Goal: Information Seeking & Learning: Check status

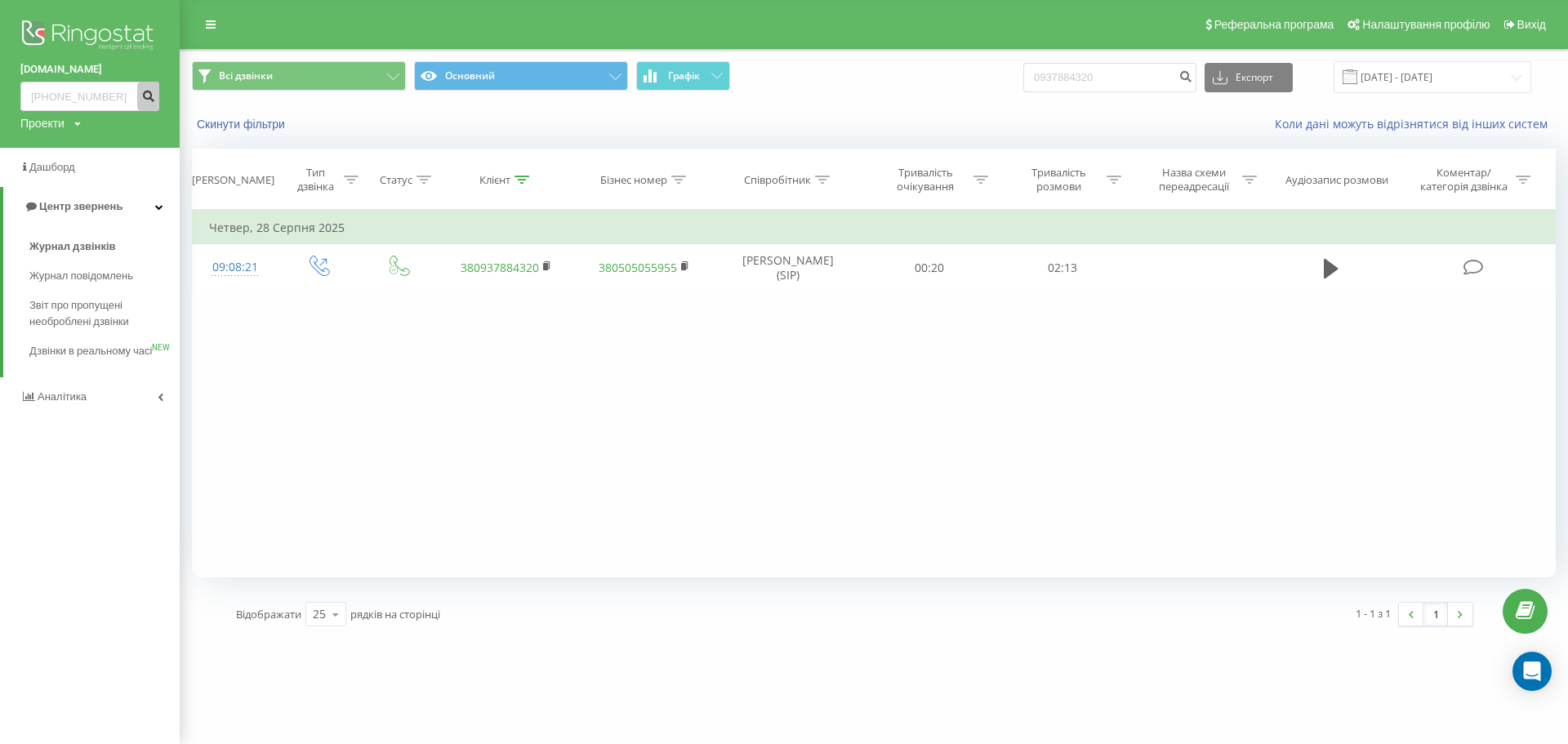
type input "+38(096)108-36-24"
click at [144, 99] on icon "submit" at bounding box center [148, 93] width 14 height 10
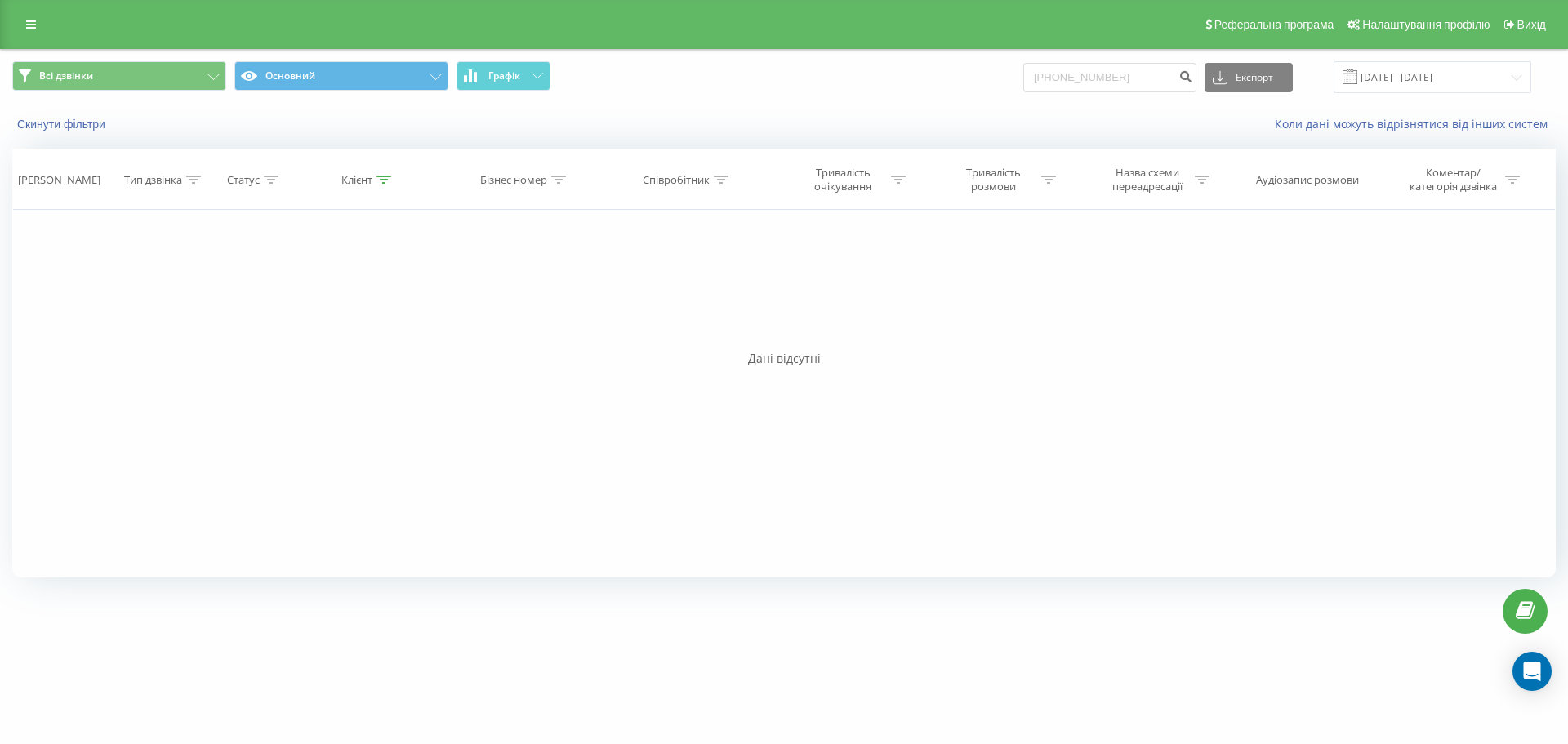
click at [34, 9] on div "Реферальна програма Налаштування профілю Вихід" at bounding box center [784, 24] width 1568 height 49
click at [52, 42] on div "Реферальна програма Налаштування профілю Вихід" at bounding box center [784, 24] width 1568 height 49
click at [44, 31] on link at bounding box center [31, 25] width 30 height 23
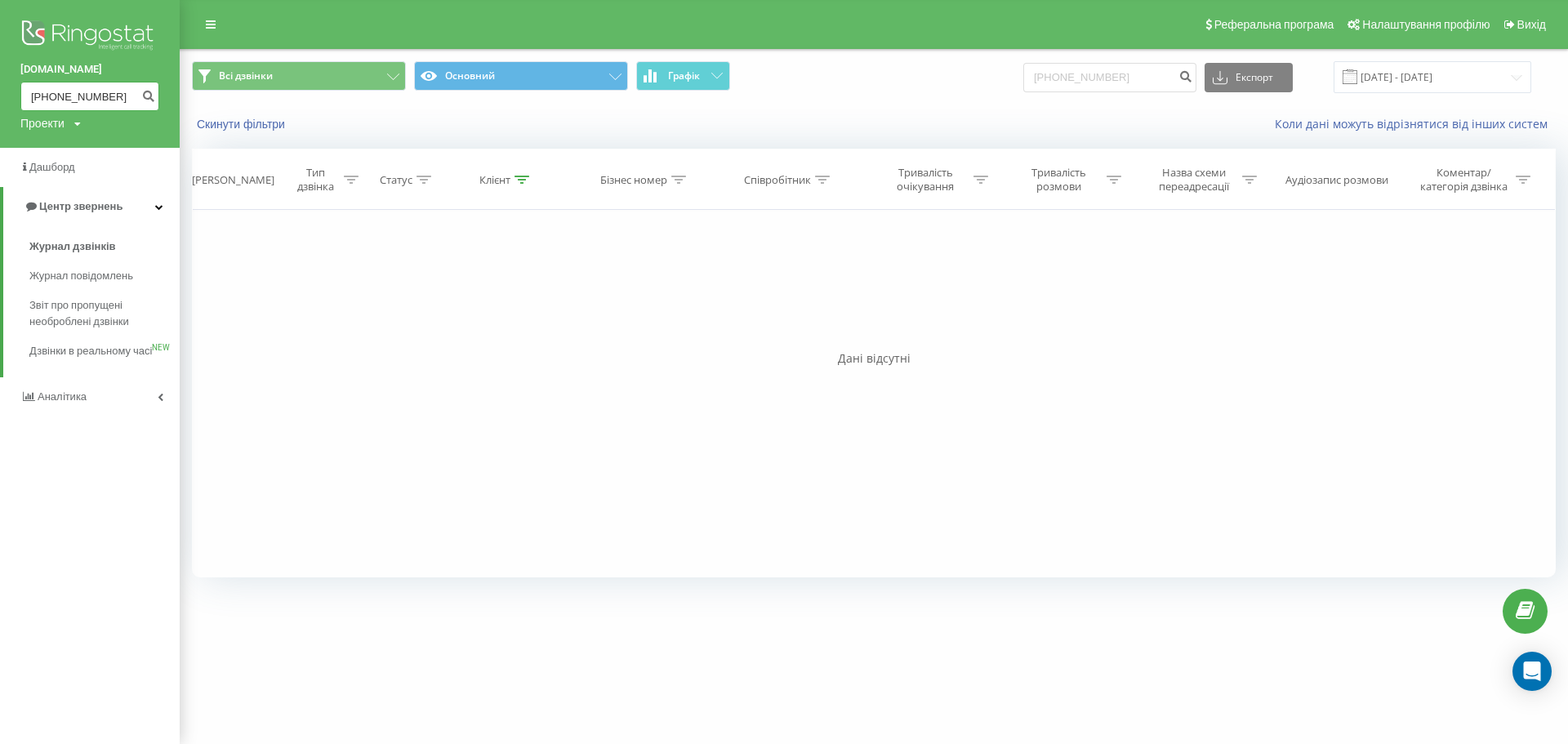
click at [125, 97] on input "+38(096)108-36-24" at bounding box center [90, 96] width 139 height 30
click at [111, 93] on input "+38(096)108-36-24" at bounding box center [90, 96] width 139 height 30
click at [94, 98] on input "+38(096)108-3624" at bounding box center [90, 96] width 139 height 30
click at [75, 93] on input "+38(096)1083624" at bounding box center [90, 96] width 139 height 30
click at [58, 93] on input "+38(0961083624" at bounding box center [90, 96] width 139 height 30
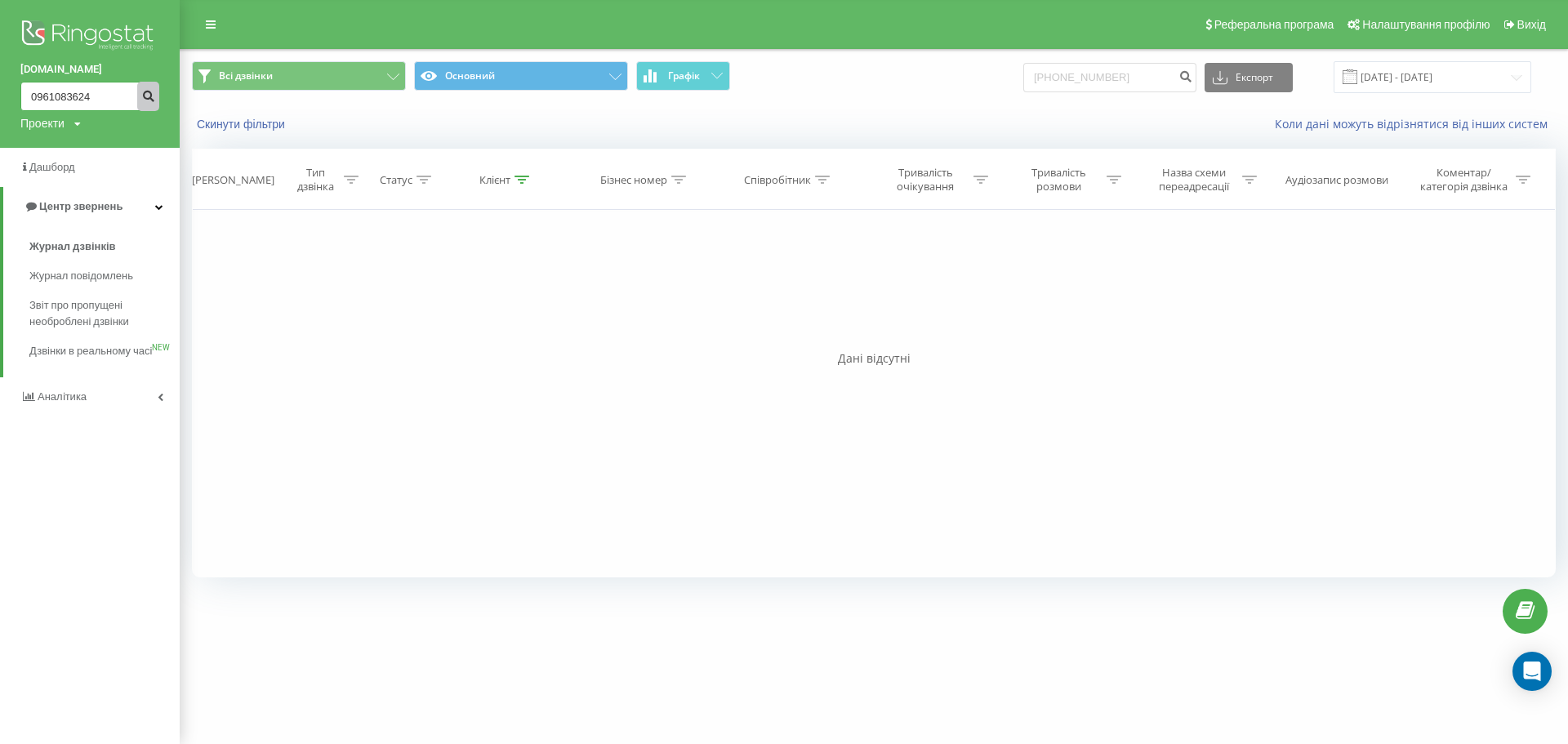
type input "0961083624"
click at [153, 93] on icon "submit" at bounding box center [148, 93] width 14 height 10
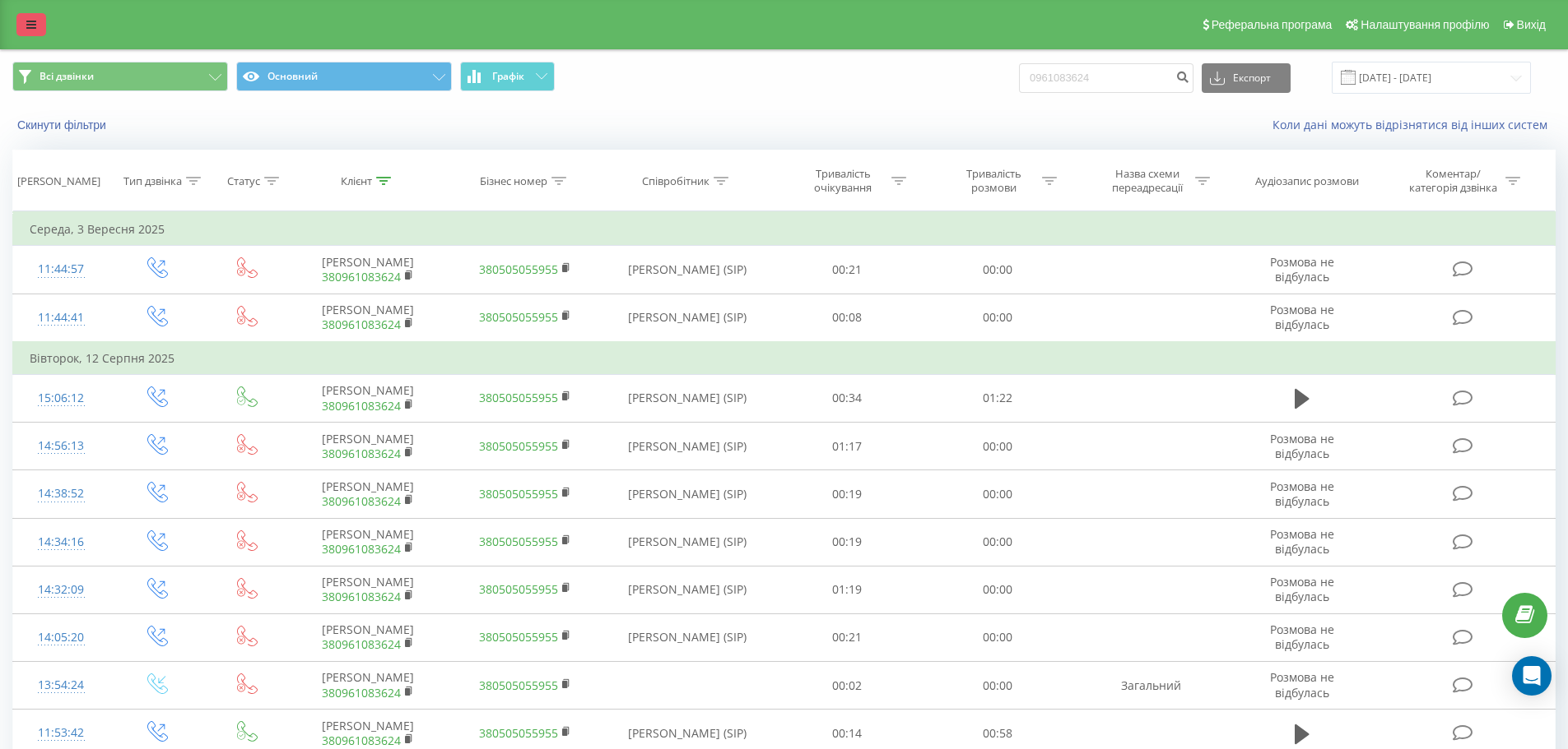
click at [33, 26] on icon at bounding box center [31, 25] width 10 height 12
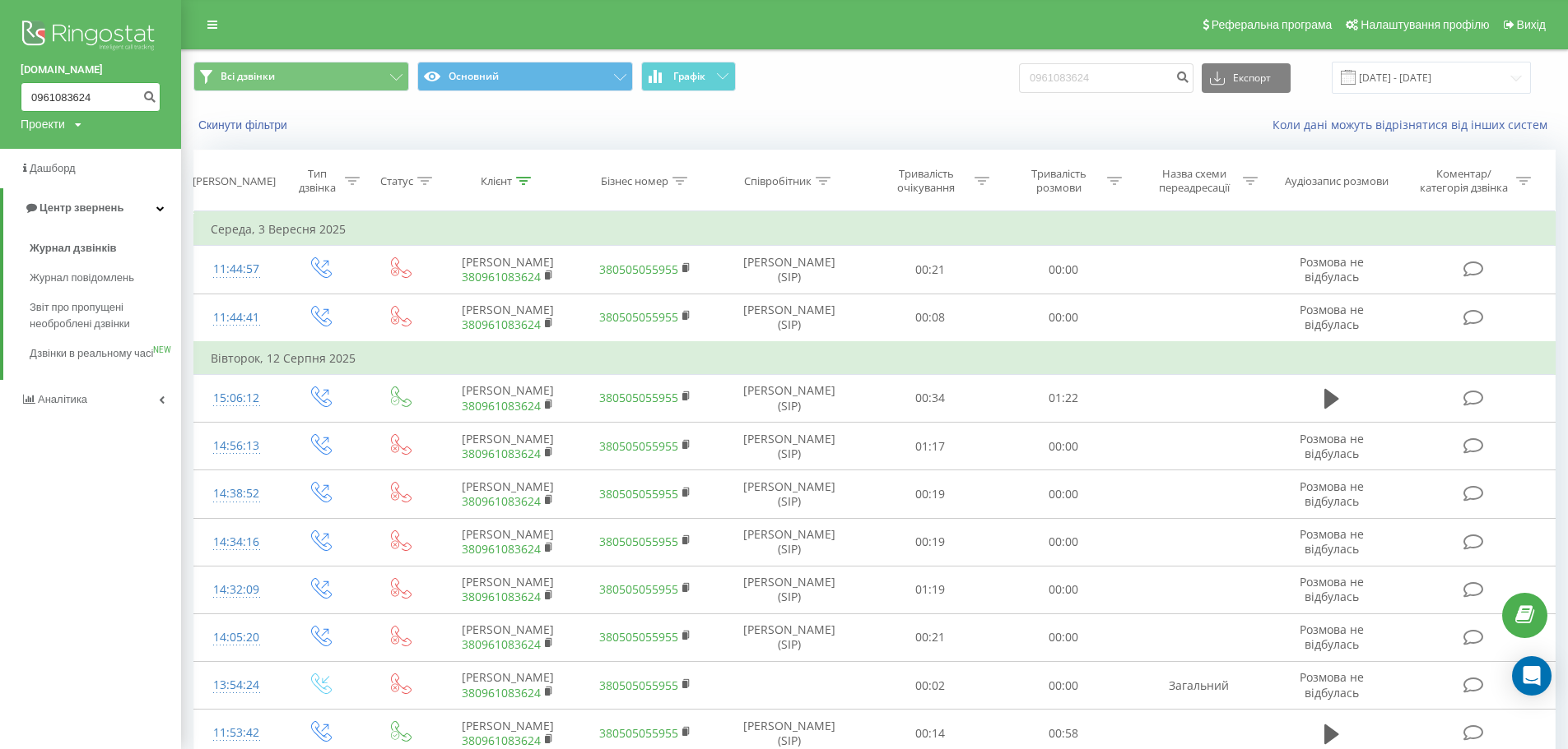
drag, startPoint x: 113, startPoint y: 92, endPoint x: 7, endPoint y: 94, distance: 106.0
click at [7, 94] on div "bazismed.com 0961083624 Проекти bazismed.com" at bounding box center [90, 74] width 181 height 149
click at [67, 250] on span "Журнал дзвінків" at bounding box center [73, 248] width 87 height 16
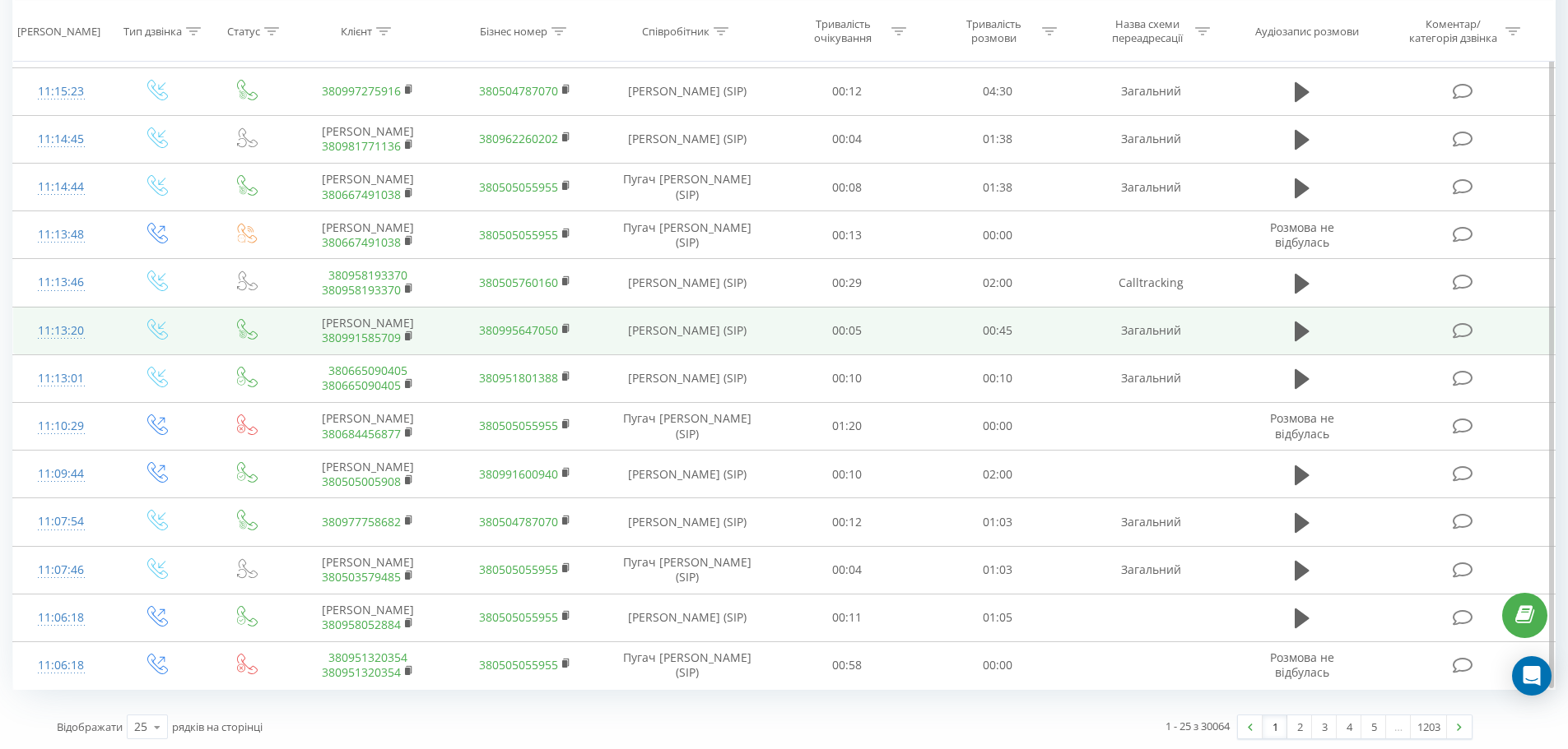
scroll to position [755, 0]
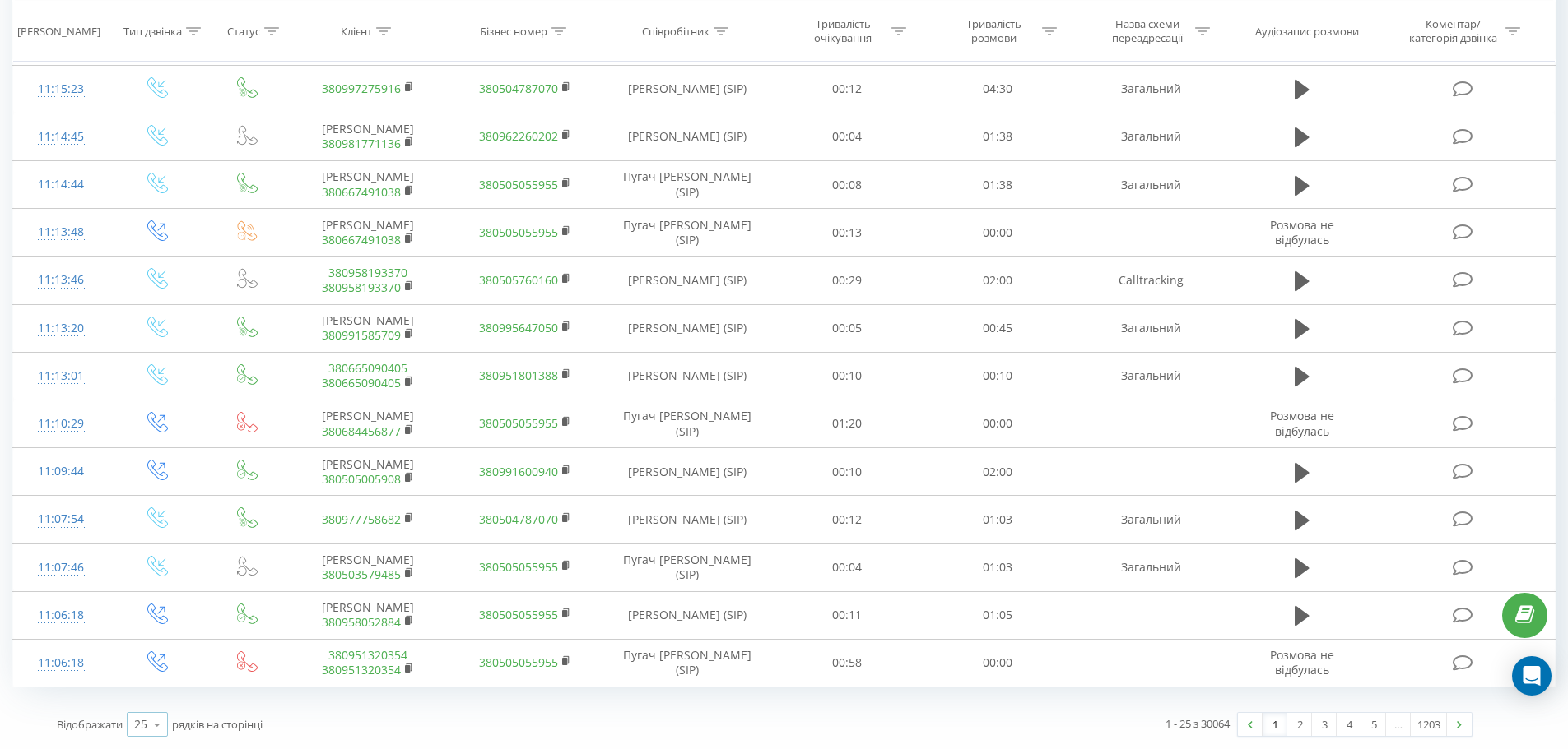
click at [146, 726] on icon at bounding box center [158, 724] width 25 height 32
click at [146, 697] on span "100" at bounding box center [144, 701] width 20 height 15
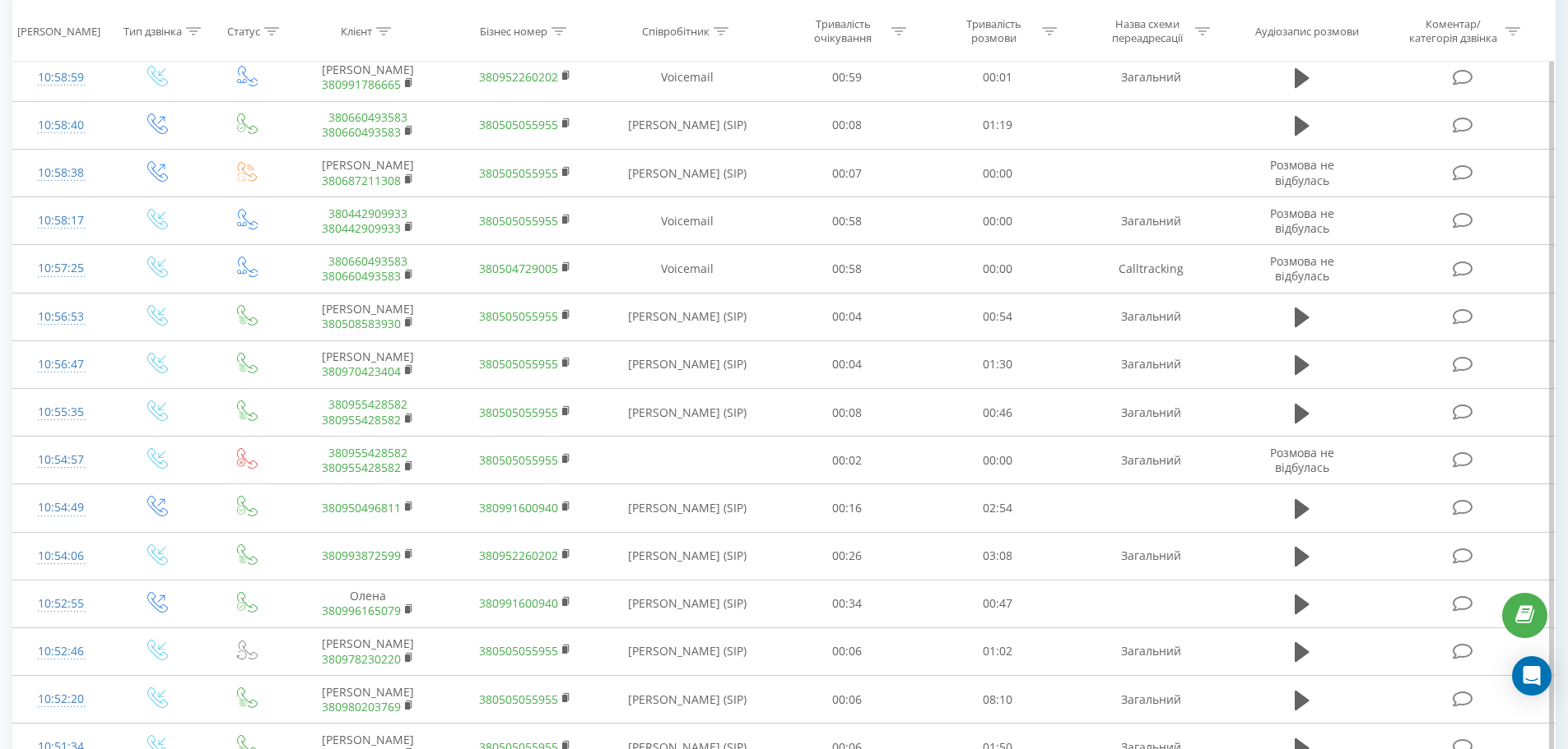
scroll to position [2153, 0]
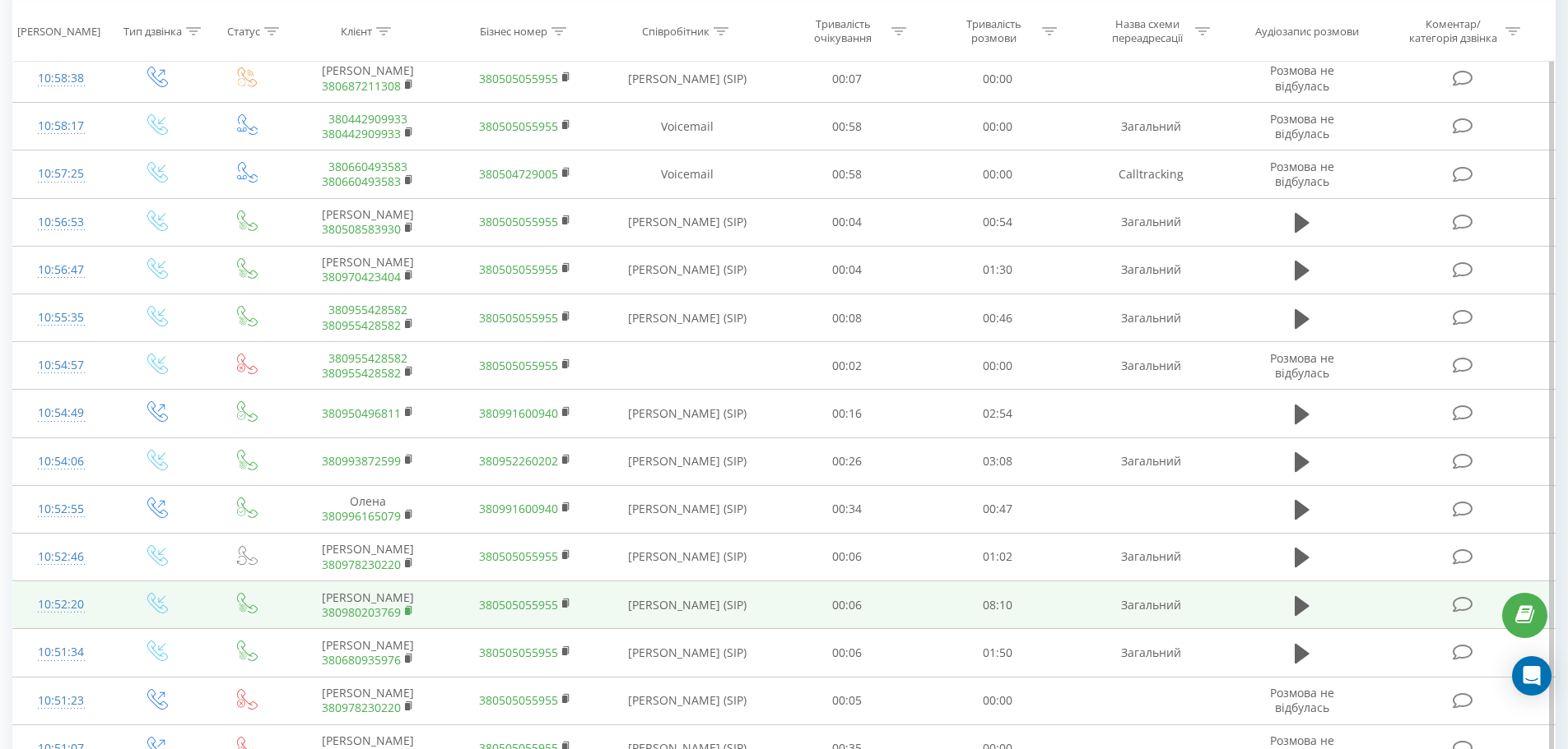
click at [408, 616] on rect at bounding box center [406, 612] width 5 height 8
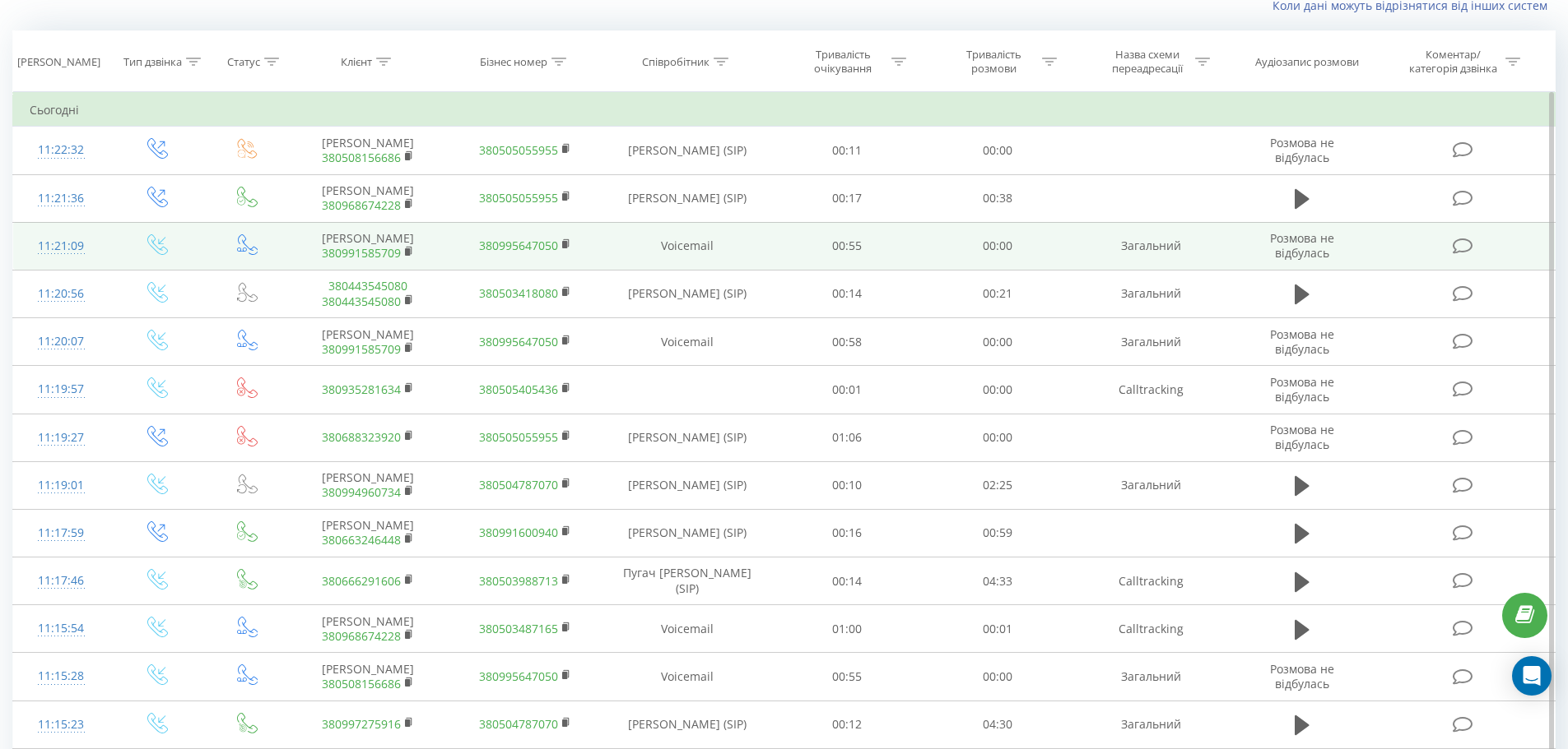
scroll to position [0, 0]
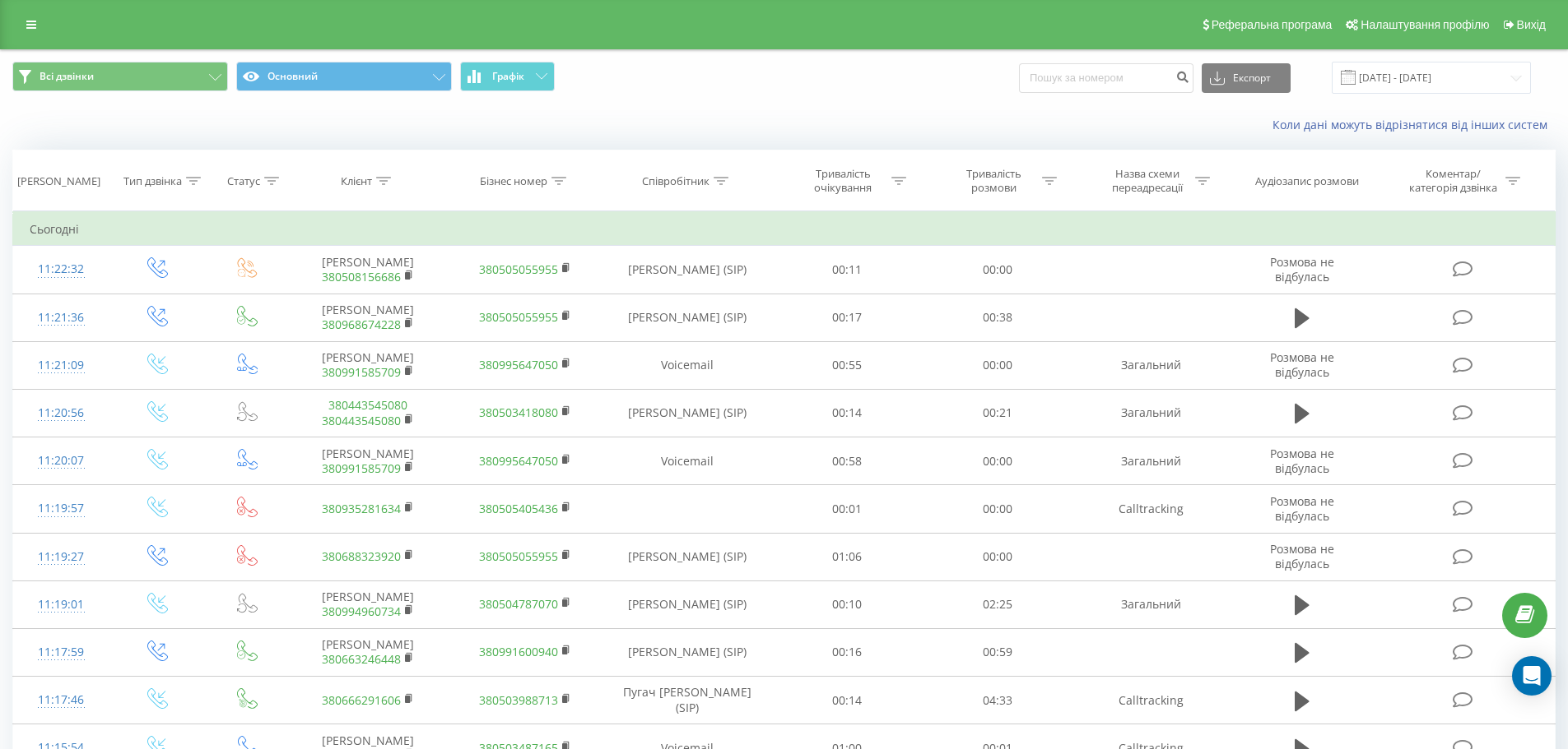
click at [49, 20] on div "Реферальна програма Налаштування профілю Вихід" at bounding box center [784, 24] width 1568 height 49
click at [28, 26] on icon at bounding box center [31, 25] width 10 height 12
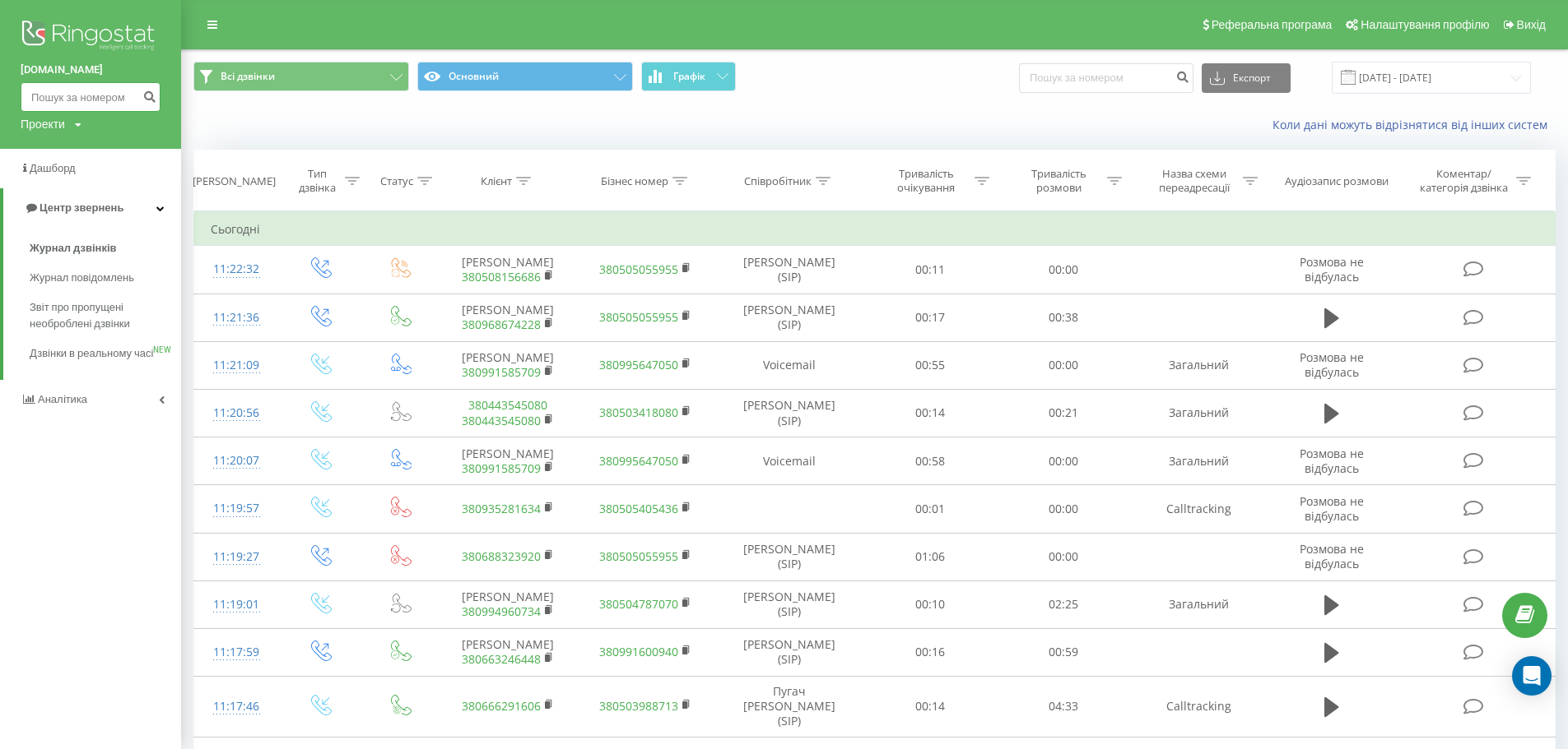
click at [83, 100] on input at bounding box center [90, 97] width 140 height 30
paste input "0509793539"
type input "0509793539"
click at [150, 93] on icon "submit" at bounding box center [149, 94] width 14 height 10
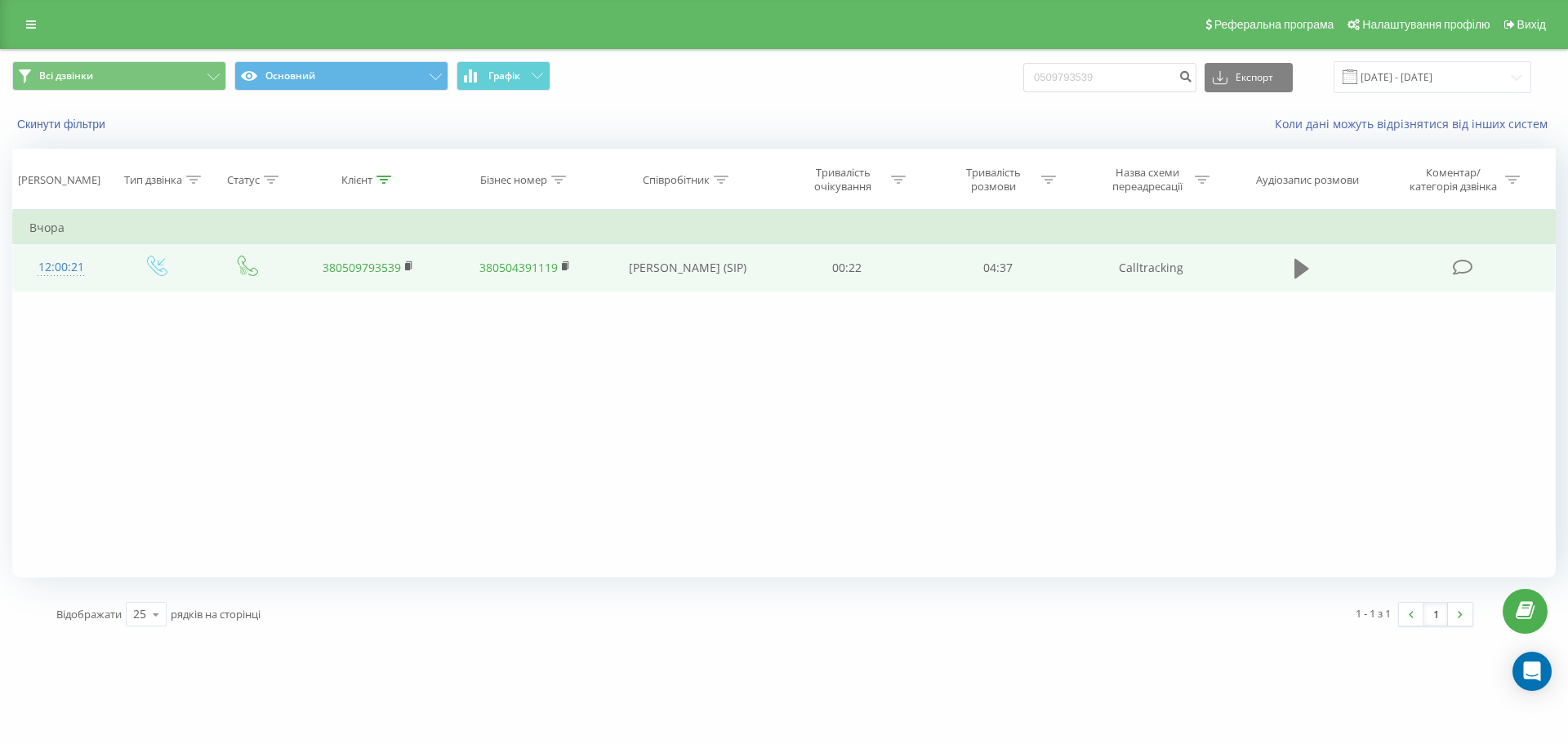
click at [1299, 261] on icon at bounding box center [1302, 269] width 14 height 20
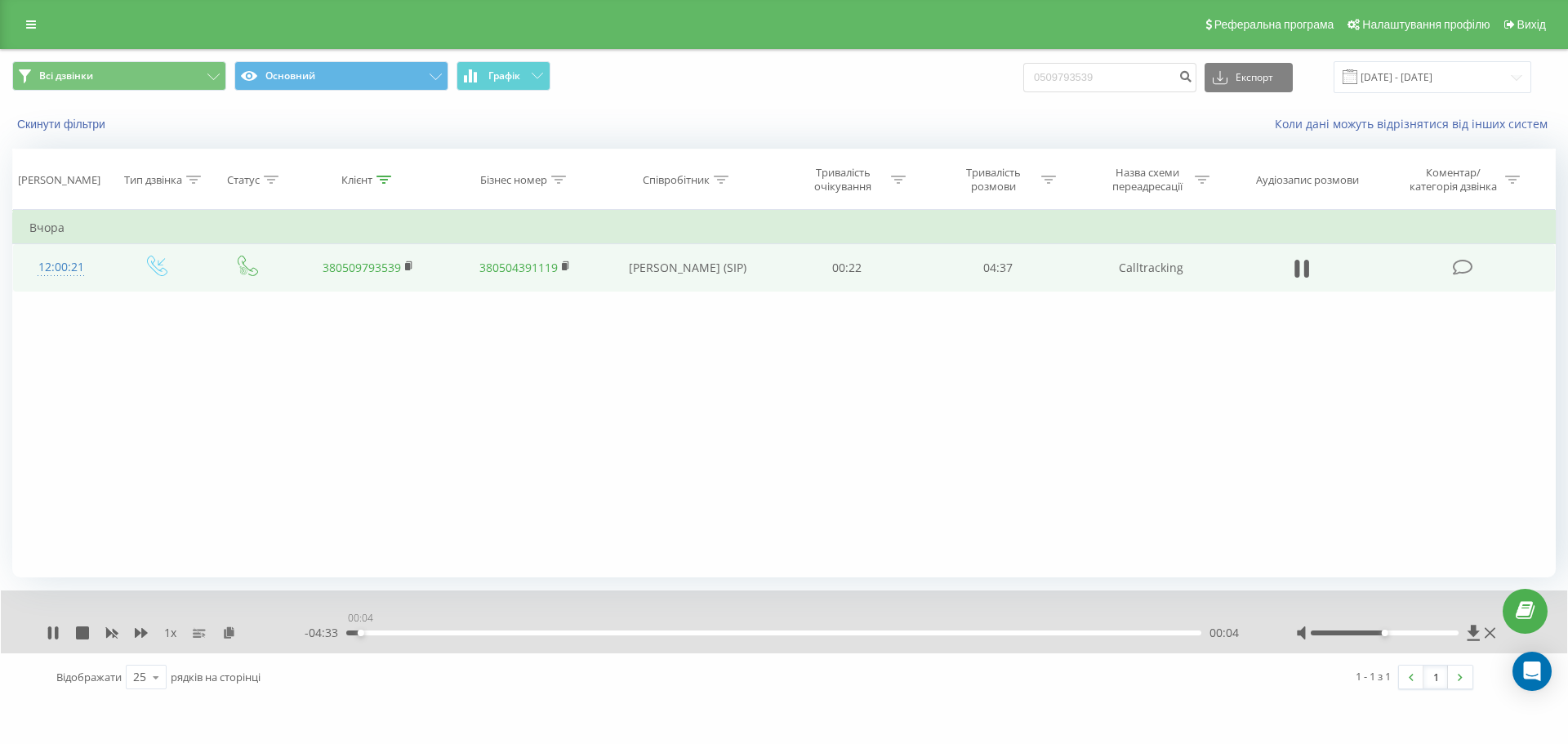
click at [361, 635] on div "00:04" at bounding box center [774, 632] width 856 height 5
click at [415, 634] on div "00:20" at bounding box center [774, 632] width 856 height 5
click at [427, 634] on div "00:26" at bounding box center [774, 632] width 856 height 5
click at [443, 632] on div "00:27" at bounding box center [774, 632] width 856 height 5
click at [629, 631] on div "01:32" at bounding box center [774, 632] width 856 height 5
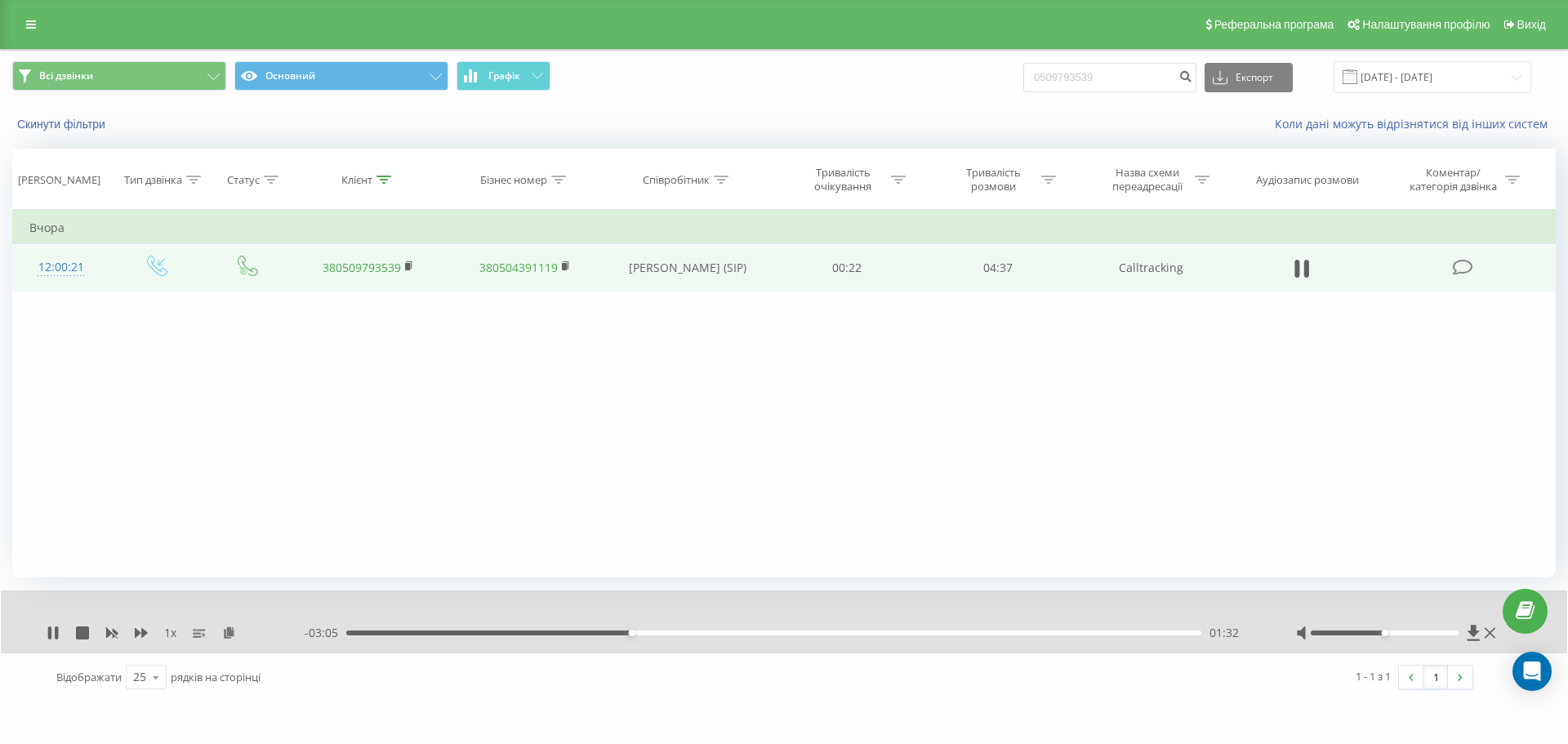
click at [644, 630] on div "- 03:05 01:32 01:32" at bounding box center [779, 632] width 951 height 16
click at [651, 631] on div "01:32" at bounding box center [774, 632] width 856 height 5
click at [697, 633] on div "01:54" at bounding box center [774, 632] width 856 height 5
click at [713, 630] on div "- 02:43 01:55 01:55" at bounding box center [779, 632] width 951 height 16
click at [719, 632] on div "01:55" at bounding box center [774, 632] width 856 height 5
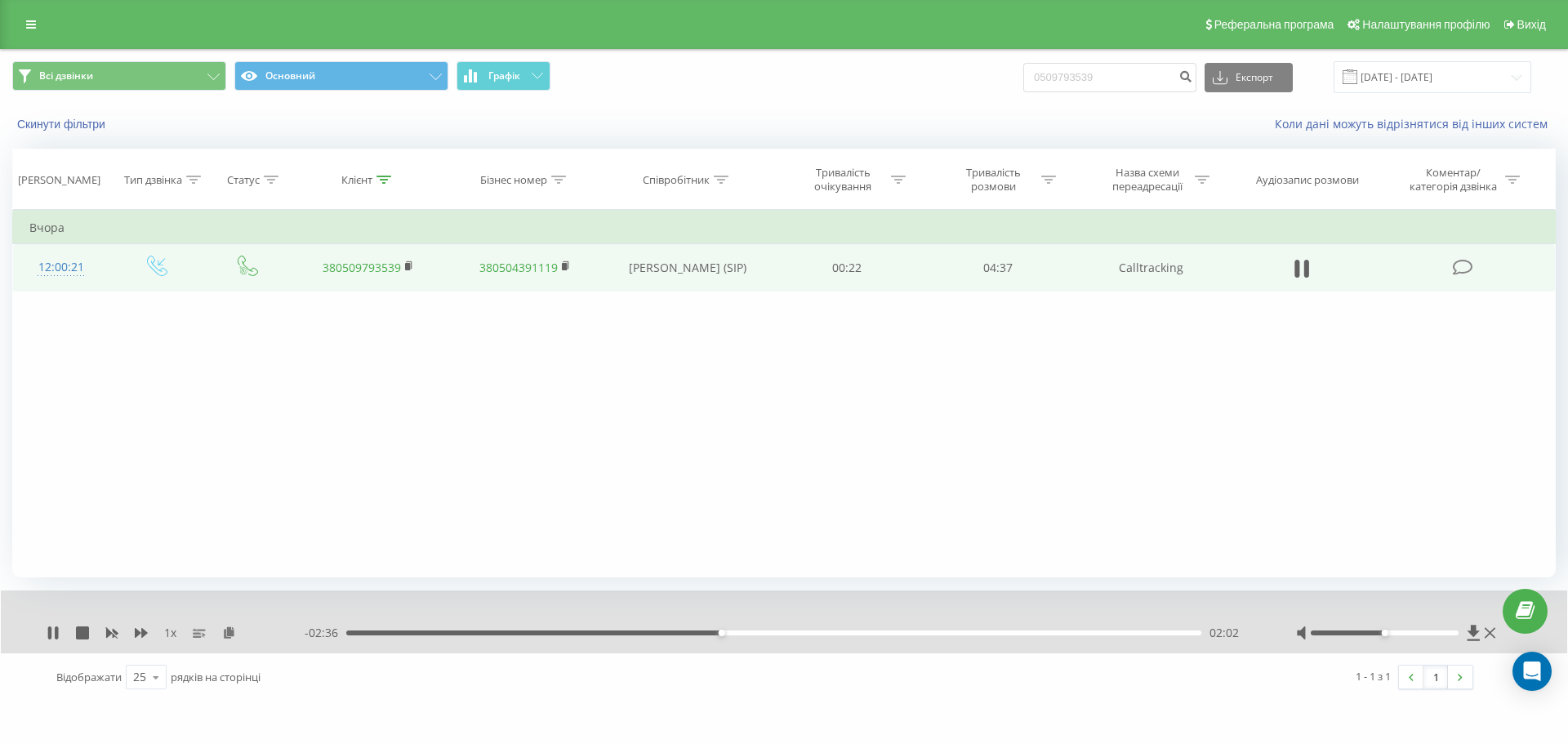
click at [737, 632] on div "02:02" at bounding box center [774, 632] width 856 height 5
click at [756, 632] on div "02:08" at bounding box center [774, 632] width 856 height 5
click at [790, 631] on div "02:24" at bounding box center [774, 632] width 856 height 5
click at [820, 633] on div "02:34" at bounding box center [774, 632] width 856 height 5
click at [849, 635] on div "02:34" at bounding box center [774, 632] width 856 height 5
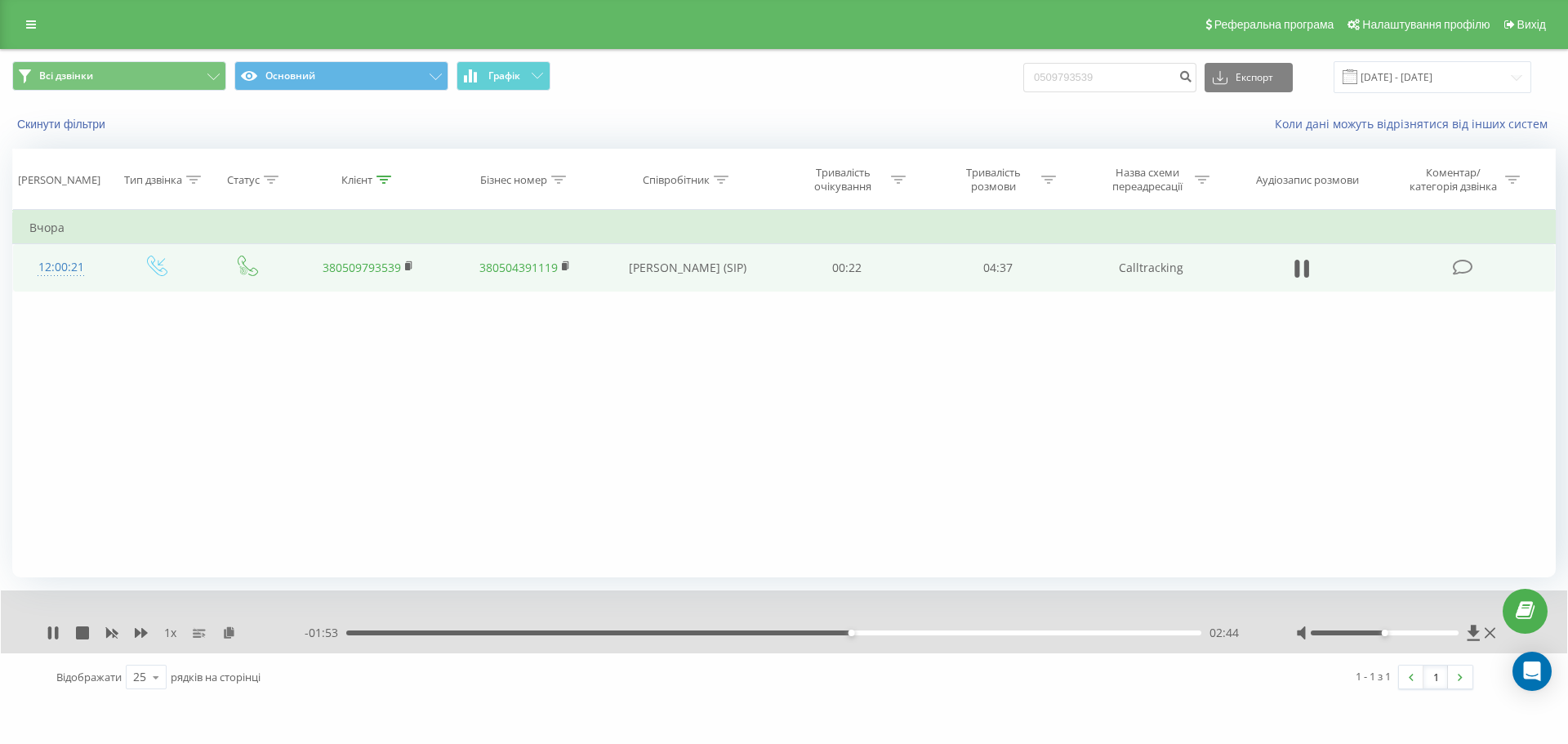
click at [879, 640] on div "- 01:53 02:44 02:44" at bounding box center [779, 632] width 951 height 16
click at [879, 634] on div "02:45" at bounding box center [774, 632] width 856 height 5
click at [908, 634] on div "03:02" at bounding box center [774, 632] width 856 height 5
click at [940, 636] on div "- 01:35 03:03 03:03" at bounding box center [779, 632] width 951 height 16
click at [942, 630] on div "03:04" at bounding box center [774, 632] width 856 height 5
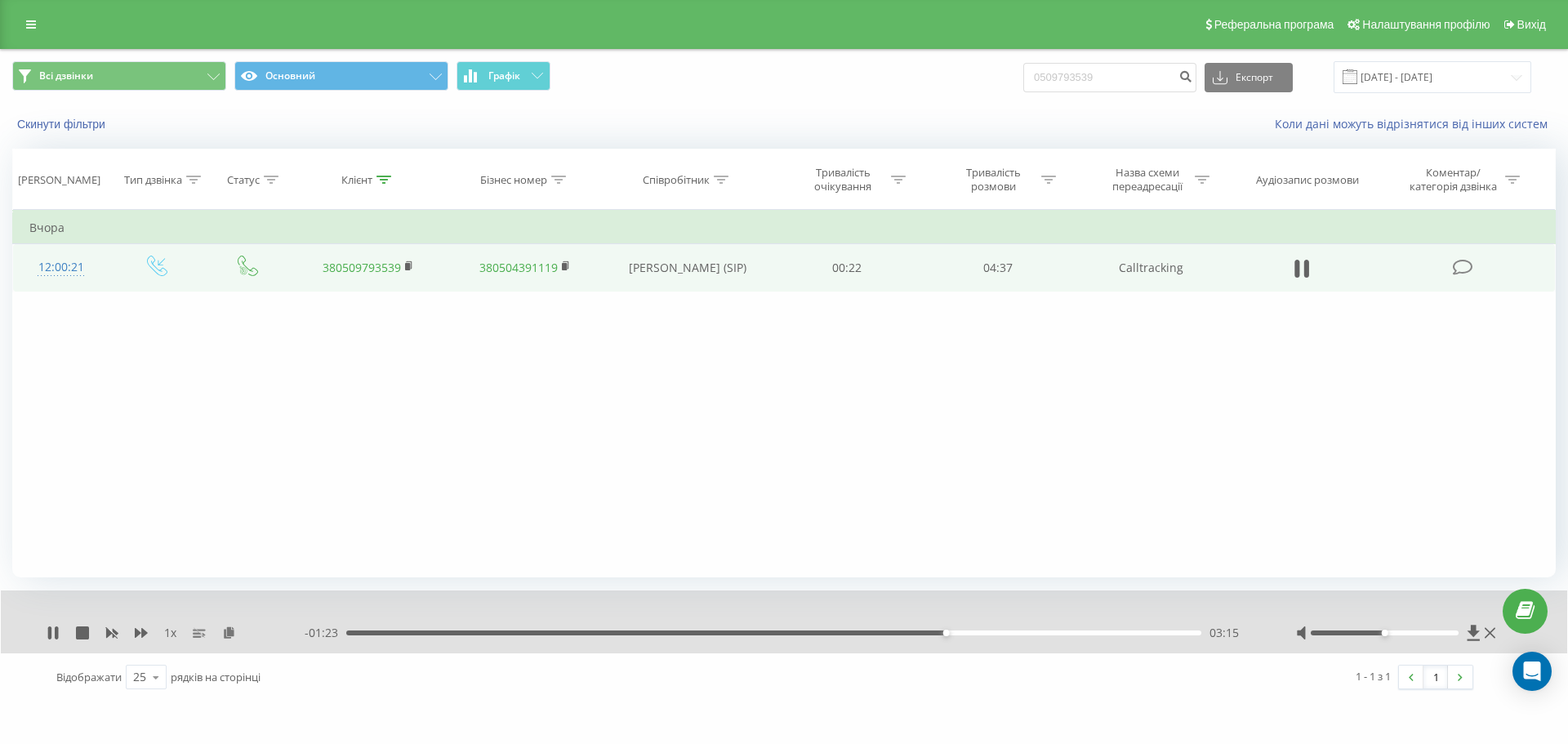
click at [959, 633] on div "03:15" at bounding box center [774, 632] width 856 height 5
click at [987, 635] on div "03:28" at bounding box center [774, 632] width 856 height 5
drag, startPoint x: 54, startPoint y: 634, endPoint x: 68, endPoint y: 572, distance: 63.6
click at [53, 634] on icon at bounding box center [53, 633] width 13 height 13
